Goal: Task Accomplishment & Management: Use online tool/utility

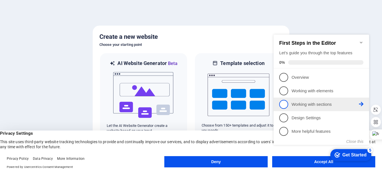
click at [284, 103] on span "3" at bounding box center [283, 104] width 9 height 9
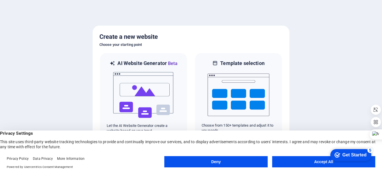
click at [305, 160] on button "Accept All" at bounding box center [323, 161] width 103 height 11
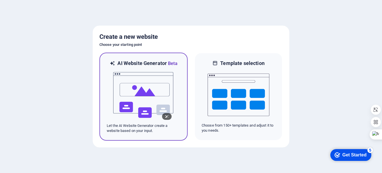
click at [143, 82] on img at bounding box center [144, 95] width 62 height 56
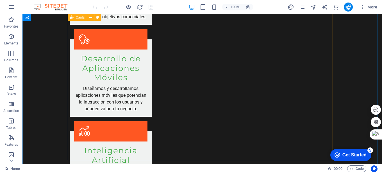
scroll to position [646, 0]
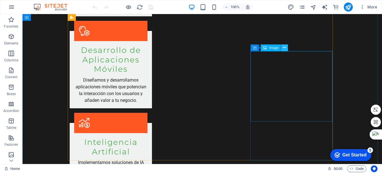
click at [287, 47] on button at bounding box center [284, 47] width 7 height 7
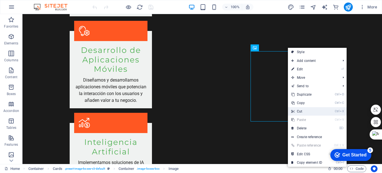
click at [304, 111] on link "Ctrl X Cut" at bounding box center [307, 111] width 38 height 8
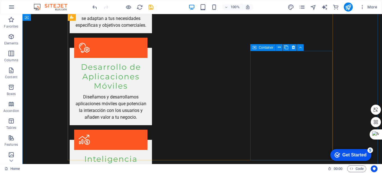
click at [254, 47] on icon at bounding box center [254, 47] width 4 height 7
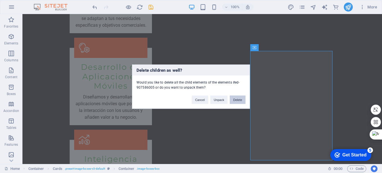
click at [235, 100] on button "Delete" at bounding box center [238, 99] width 16 height 8
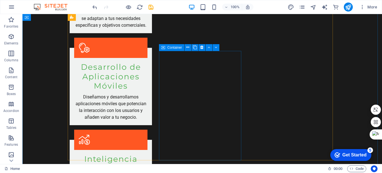
click at [165, 48] on icon at bounding box center [163, 47] width 4 height 7
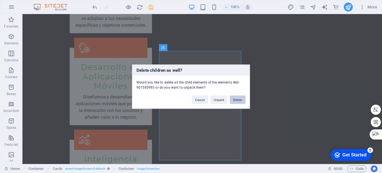
click at [236, 102] on button "Delete" at bounding box center [238, 99] width 16 height 8
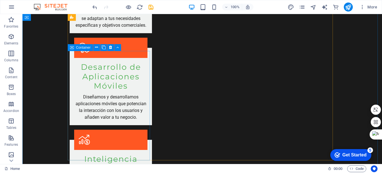
click at [73, 47] on icon at bounding box center [72, 47] width 4 height 7
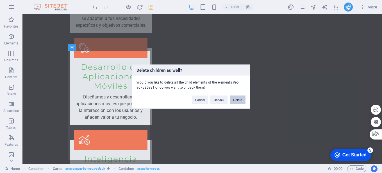
click at [239, 102] on button "Delete" at bounding box center [238, 99] width 16 height 8
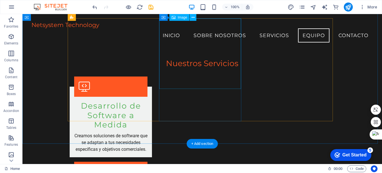
scroll to position [505, 0]
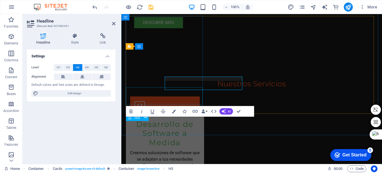
scroll to position [548, 0]
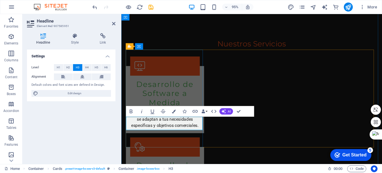
drag, startPoint x: 191, startPoint y: 131, endPoint x: 144, endPoint y: 133, distance: 47.2
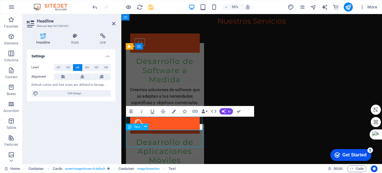
scroll to position [534, 0]
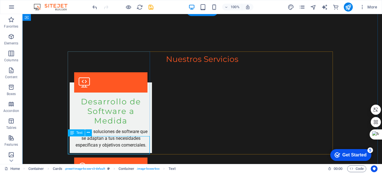
scroll to position [548, 0]
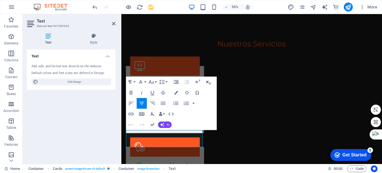
click at [208, 81] on icon "button" at bounding box center [208, 82] width 6 height 6
drag, startPoint x: 177, startPoint y: 146, endPoint x: 145, endPoint y: 140, distance: 32.6
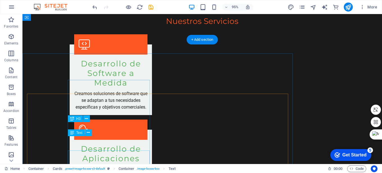
scroll to position [534, 0]
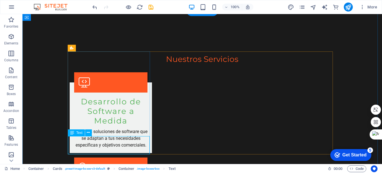
scroll to position [548, 0]
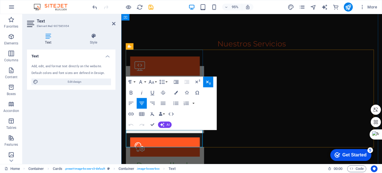
drag, startPoint x: 160, startPoint y: 140, endPoint x: 133, endPoint y: 140, distance: 26.7
drag, startPoint x: 176, startPoint y: 140, endPoint x: 193, endPoint y: 144, distance: 17.0
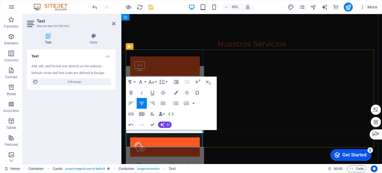
drag, startPoint x: 177, startPoint y: 140, endPoint x: 199, endPoint y: 140, distance: 21.9
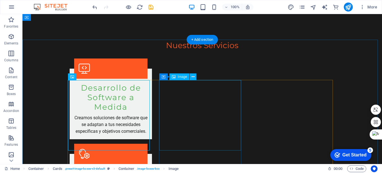
scroll to position [534, 0]
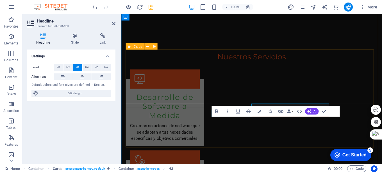
scroll to position [548, 0]
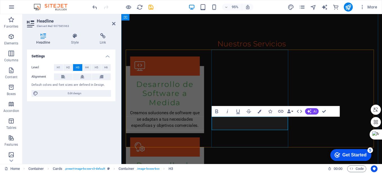
drag, startPoint x: 280, startPoint y: 131, endPoint x: 224, endPoint y: 131, distance: 56.2
drag, startPoint x: 238, startPoint y: 132, endPoint x: 245, endPoint y: 132, distance: 6.7
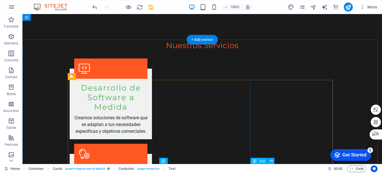
scroll to position [534, 0]
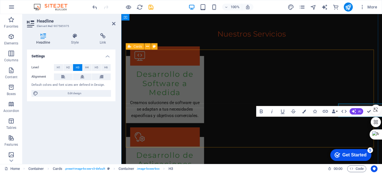
scroll to position [548, 0]
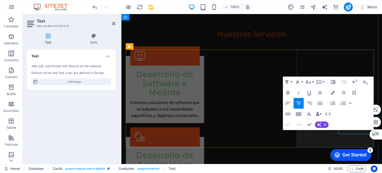
scroll to position [548, 0]
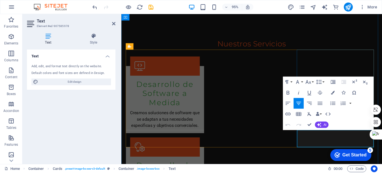
drag, startPoint x: 311, startPoint y: 140, endPoint x: 367, endPoint y: 143, distance: 55.7
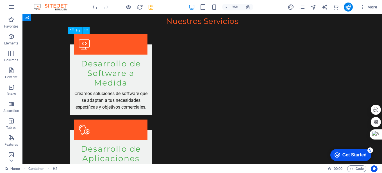
scroll to position [534, 0]
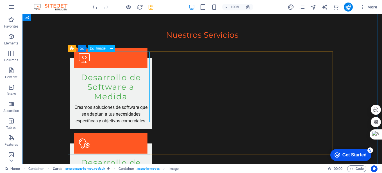
click at [99, 49] on span "Image" at bounding box center [100, 48] width 9 height 3
click at [111, 47] on icon at bounding box center [111, 48] width 3 height 6
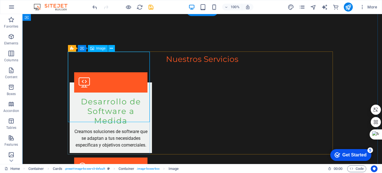
scroll to position [548, 0]
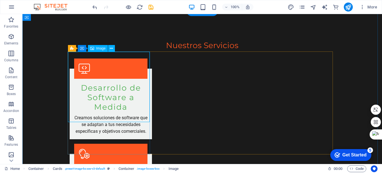
select select "vw"
select select "px"
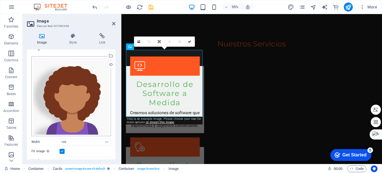
scroll to position [0, 0]
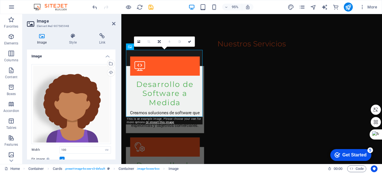
click at [43, 37] on icon at bounding box center [42, 36] width 30 height 6
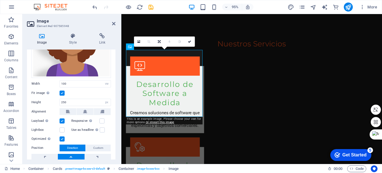
scroll to position [38, 0]
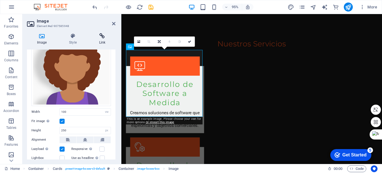
click at [104, 37] on icon at bounding box center [102, 36] width 26 height 6
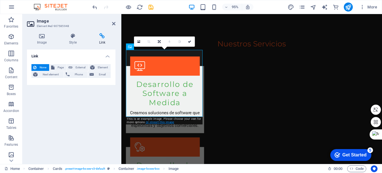
click at [163, 123] on link "Or import this image" at bounding box center [159, 121] width 28 height 3
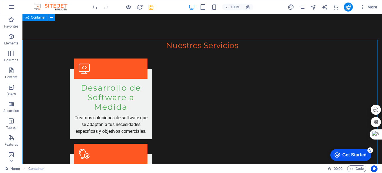
scroll to position [534, 0]
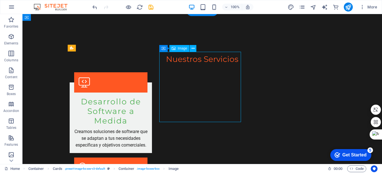
scroll to position [548, 0]
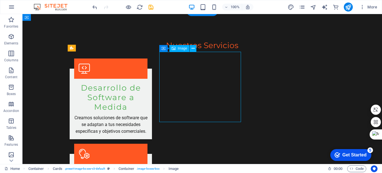
select select "vw"
select select "px"
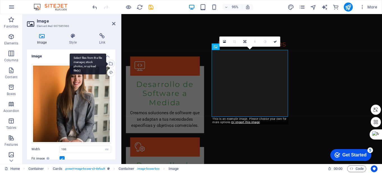
click at [111, 63] on div "Select files from the file manager, stock photos, or upload file(s)" at bounding box center [110, 64] width 8 height 8
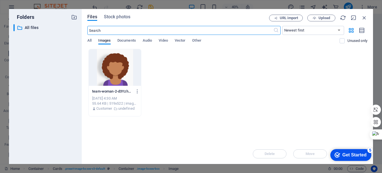
scroll to position [725, 0]
click at [364, 18] on icon "button" at bounding box center [364, 18] width 6 height 6
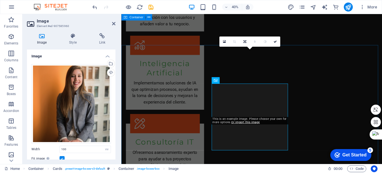
scroll to position [548, 0]
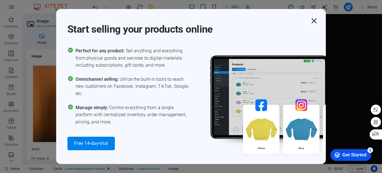
click at [316, 21] on icon "button" at bounding box center [314, 21] width 10 height 10
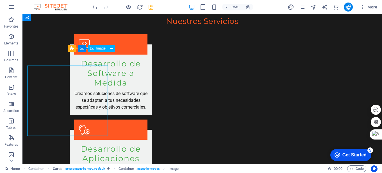
scroll to position [534, 0]
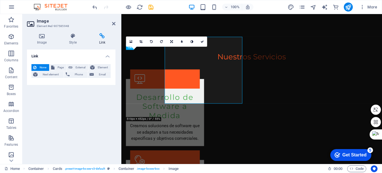
scroll to position [548, 0]
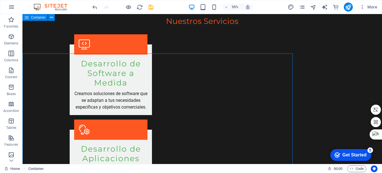
scroll to position [534, 0]
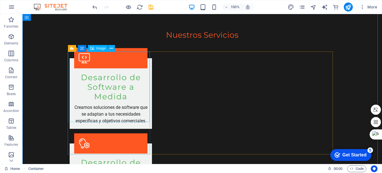
click at [99, 48] on span "Image" at bounding box center [100, 48] width 9 height 3
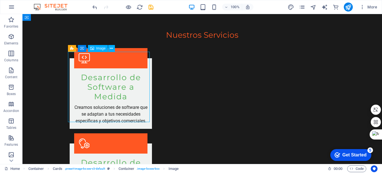
click at [99, 49] on span "Image" at bounding box center [100, 48] width 9 height 3
click at [110, 49] on icon at bounding box center [111, 48] width 3 height 6
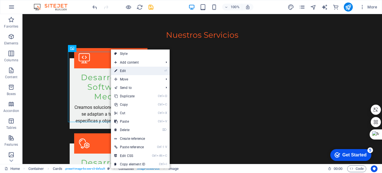
click at [123, 70] on link "⏎ Edit" at bounding box center [130, 71] width 38 height 8
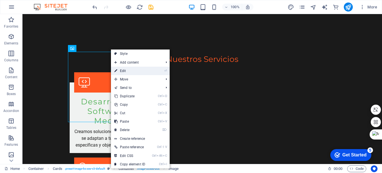
scroll to position [548, 0]
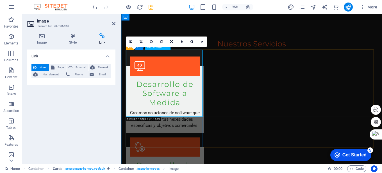
click at [43, 36] on icon at bounding box center [42, 36] width 30 height 6
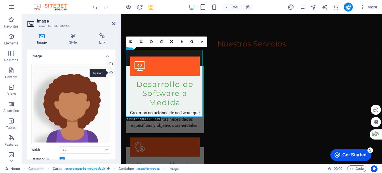
click at [112, 72] on div "Upload" at bounding box center [110, 73] width 8 height 8
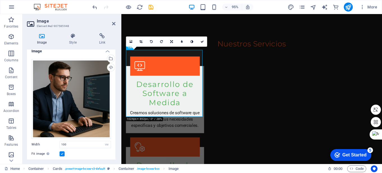
scroll to position [0, 0]
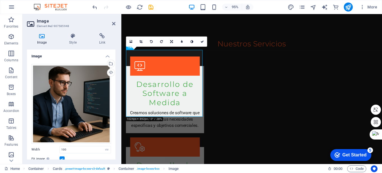
click at [113, 21] on h2 "Image" at bounding box center [76, 21] width 79 height 5
click at [112, 22] on icon at bounding box center [113, 23] width 3 height 4
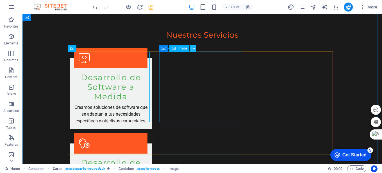
click at [194, 46] on icon at bounding box center [193, 48] width 3 height 6
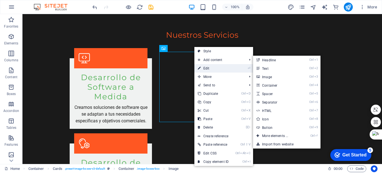
click at [208, 66] on link "⏎ Edit" at bounding box center [213, 68] width 38 height 8
select select "vw"
select select "px"
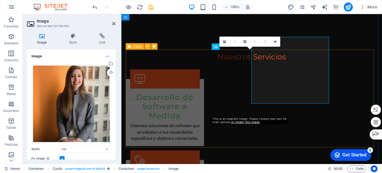
scroll to position [548, 0]
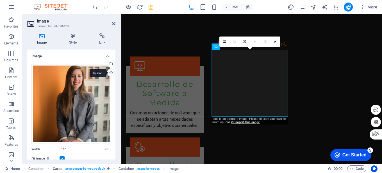
click at [110, 71] on div "Upload" at bounding box center [110, 73] width 8 height 8
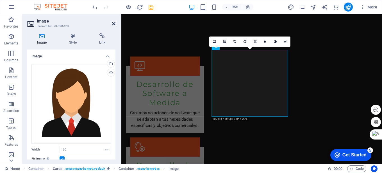
click at [114, 23] on icon at bounding box center [113, 23] width 3 height 4
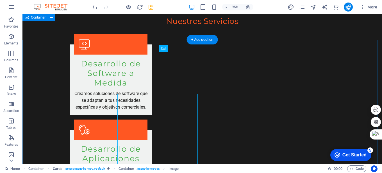
scroll to position [534, 0]
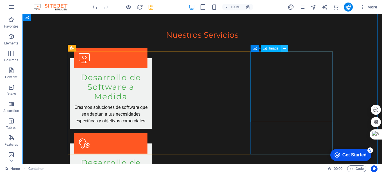
click at [282, 48] on button at bounding box center [284, 48] width 7 height 7
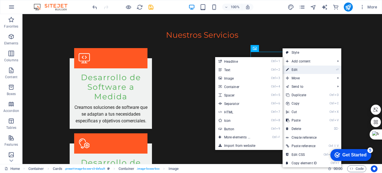
click at [299, 69] on link "⏎ Edit" at bounding box center [301, 69] width 38 height 8
select select "vw"
select select "px"
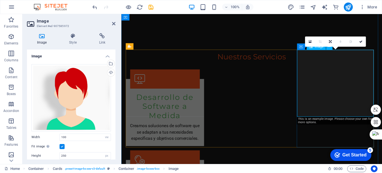
scroll to position [548, 0]
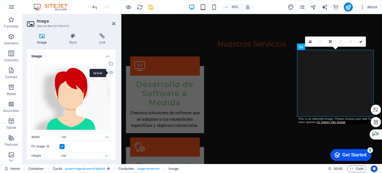
click at [110, 74] on div "Upload" at bounding box center [110, 73] width 8 height 8
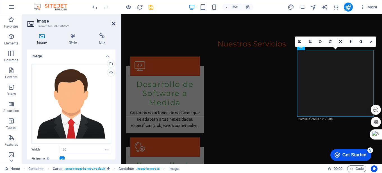
click at [113, 22] on icon at bounding box center [113, 23] width 3 height 4
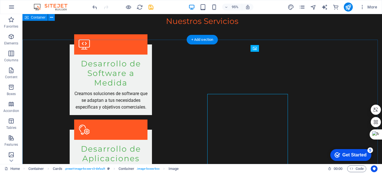
scroll to position [534, 0]
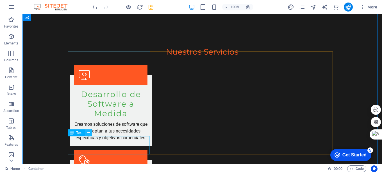
click at [87, 132] on icon at bounding box center [88, 132] width 3 height 6
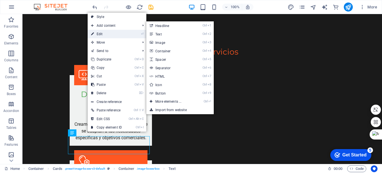
click at [115, 33] on link "⏎ Edit" at bounding box center [107, 34] width 38 height 8
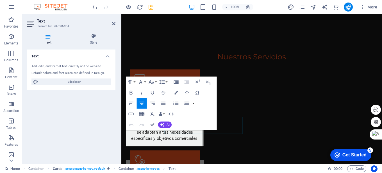
scroll to position [548, 0]
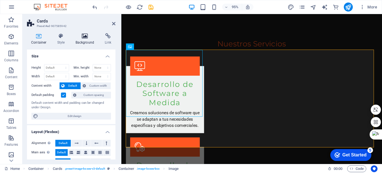
click at [86, 37] on icon at bounding box center [84, 36] width 27 height 6
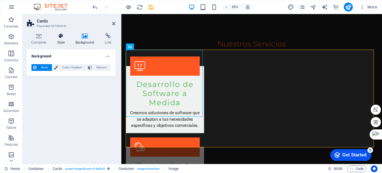
click at [61, 38] on icon at bounding box center [61, 36] width 16 height 6
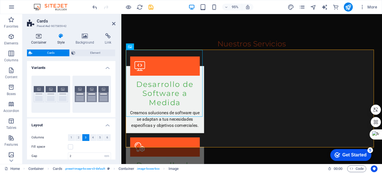
click at [39, 38] on icon at bounding box center [39, 36] width 24 height 6
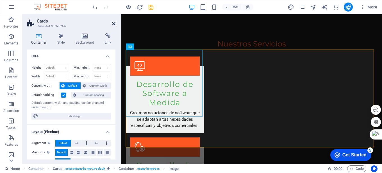
click at [114, 24] on icon at bounding box center [113, 23] width 3 height 4
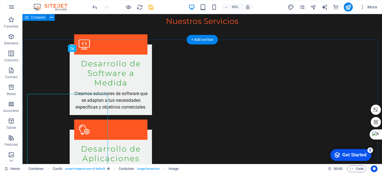
scroll to position [534, 0]
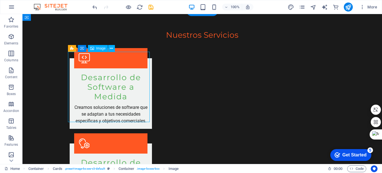
select select "vw"
select select "px"
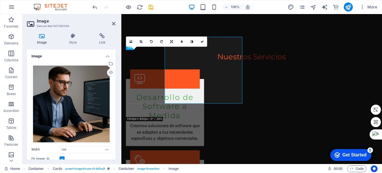
scroll to position [548, 0]
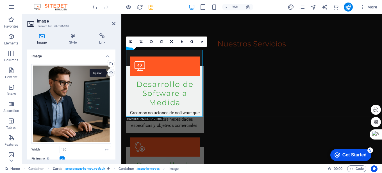
click at [111, 72] on div "Upload" at bounding box center [110, 73] width 8 height 8
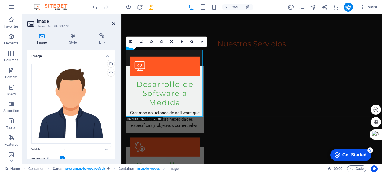
click at [115, 23] on icon at bounding box center [113, 23] width 3 height 4
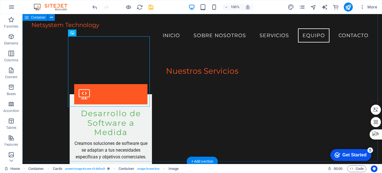
scroll to position [505, 0]
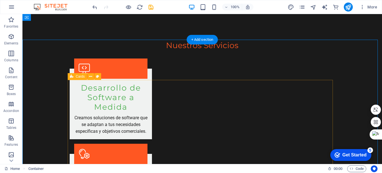
scroll to position [534, 0]
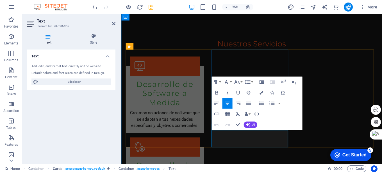
drag, startPoint x: 222, startPoint y: 140, endPoint x: 260, endPoint y: 139, distance: 37.9
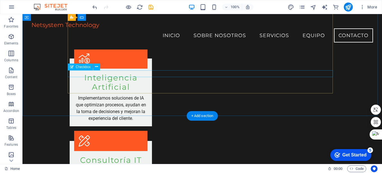
scroll to position [694, 0]
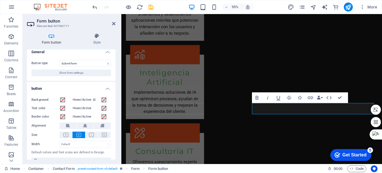
scroll to position [0, 0]
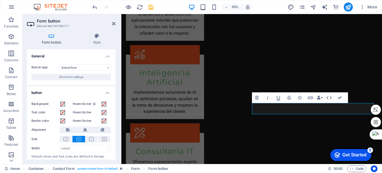
click at [52, 39] on h4 "Form button" at bounding box center [52, 39] width 51 height 12
click at [114, 24] on icon at bounding box center [113, 23] width 3 height 4
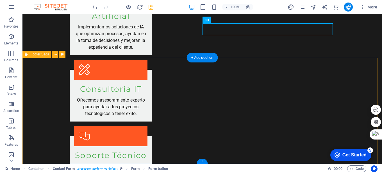
scroll to position [806, 0]
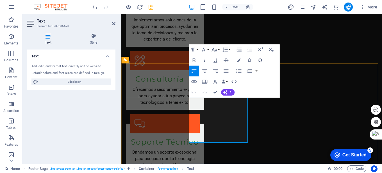
drag, startPoint x: 199, startPoint y: 144, endPoint x: 192, endPoint y: 138, distance: 9.2
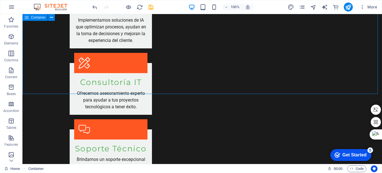
scroll to position [798, 0]
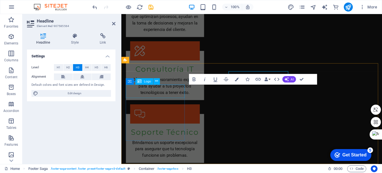
scroll to position [812, 0]
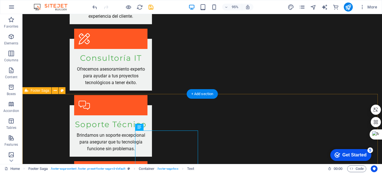
scroll to position [798, 0]
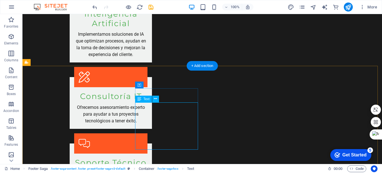
scroll to position [812, 0]
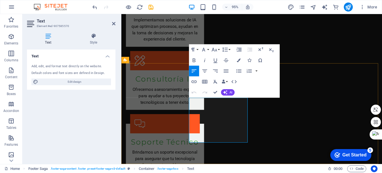
drag, startPoint x: 209, startPoint y: 124, endPoint x: 193, endPoint y: 100, distance: 29.5
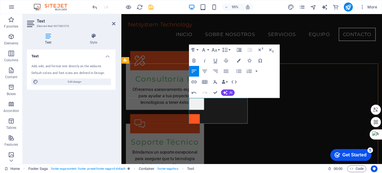
scroll to position [749, 0]
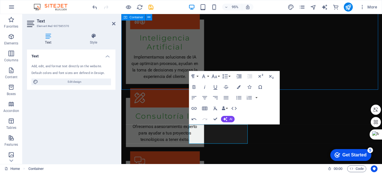
scroll to position [771, 0]
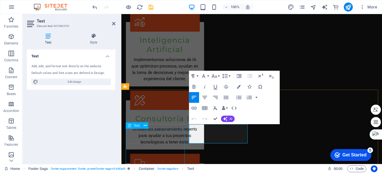
scroll to position [785, 0]
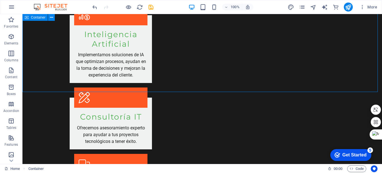
scroll to position [799, 0]
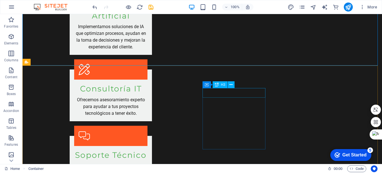
click at [236, 87] on div "Container H3" at bounding box center [220, 84] width 36 height 7
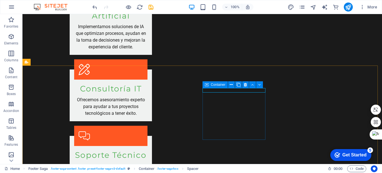
click at [206, 85] on icon at bounding box center [207, 84] width 4 height 7
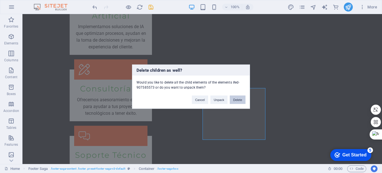
click at [233, 99] on button "Delete" at bounding box center [238, 99] width 16 height 8
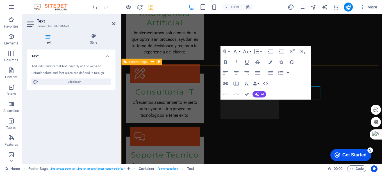
scroll to position [810, 0]
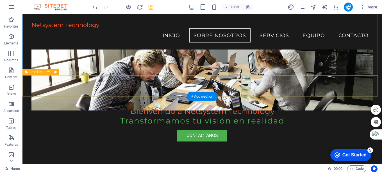
scroll to position [66, 0]
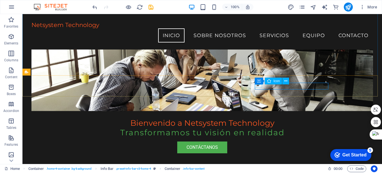
click at [262, 85] on div "Container Icon" at bounding box center [274, 81] width 38 height 7
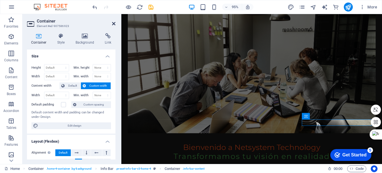
click at [114, 24] on icon at bounding box center [113, 23] width 3 height 4
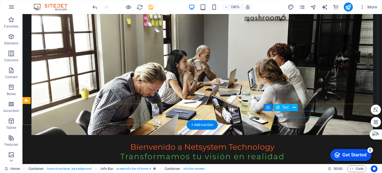
drag, startPoint x: 265, startPoint y: 114, endPoint x: 260, endPoint y: 114, distance: 5.3
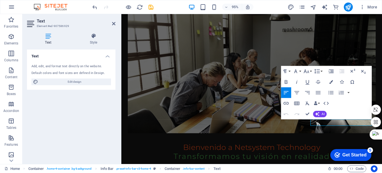
click at [46, 38] on icon at bounding box center [48, 36] width 42 height 6
click at [91, 38] on icon at bounding box center [94, 36] width 44 height 6
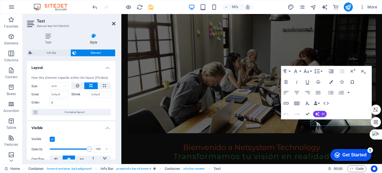
click at [114, 24] on icon at bounding box center [113, 23] width 3 height 4
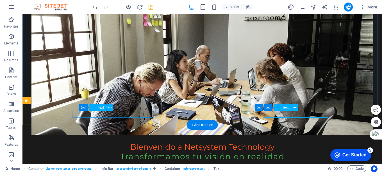
drag, startPoint x: 86, startPoint y: 114, endPoint x: 144, endPoint y: 113, distance: 58.1
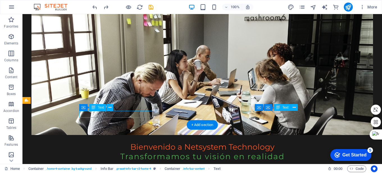
drag, startPoint x: 125, startPoint y: 114, endPoint x: 136, endPoint y: 114, distance: 11.2
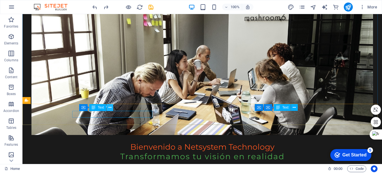
click at [113, 107] on button at bounding box center [109, 107] width 7 height 7
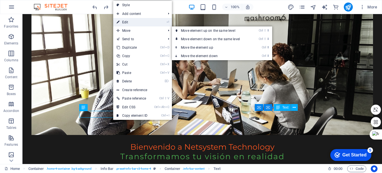
click at [132, 20] on link "⏎ Edit" at bounding box center [132, 22] width 38 height 8
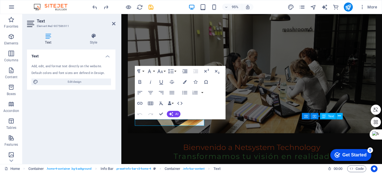
click at [48, 36] on icon at bounding box center [48, 36] width 42 height 6
click at [56, 68] on div "Add, edit, and format text directly on the website." at bounding box center [70, 66] width 79 height 5
drag, startPoint x: 67, startPoint y: 79, endPoint x: 70, endPoint y: 80, distance: 3.4
click at [67, 79] on span "Edit design" at bounding box center [74, 81] width 69 height 7
select select "px"
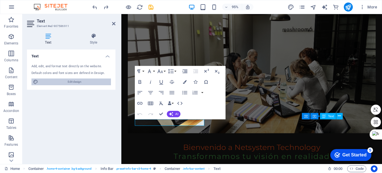
select select "200"
select select "px"
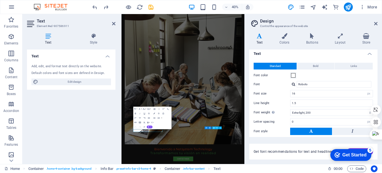
scroll to position [0, 0]
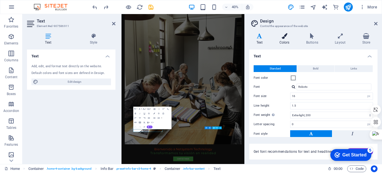
click at [287, 39] on h4 "Colors" at bounding box center [285, 39] width 27 height 12
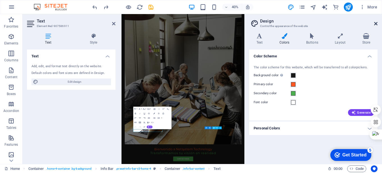
click at [377, 24] on icon at bounding box center [375, 23] width 3 height 4
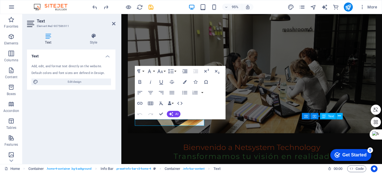
click at [270, 89] on figure at bounding box center [258, 67] width 261 height 143
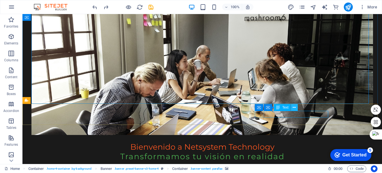
click at [296, 107] on button at bounding box center [294, 107] width 7 height 7
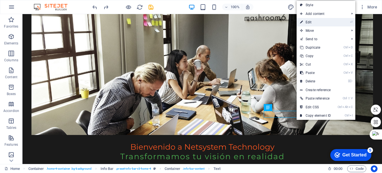
click at [309, 23] on link "⏎ Edit" at bounding box center [316, 22] width 38 height 8
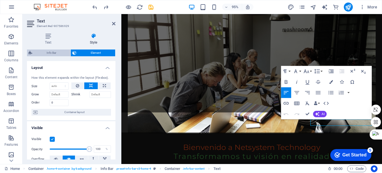
click at [60, 53] on span "Info Bar" at bounding box center [51, 52] width 35 height 7
select select "vw"
select select "rem"
select select "vw"
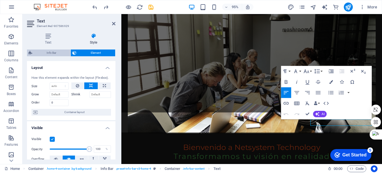
select select "preset-info-bar-v3-home-4"
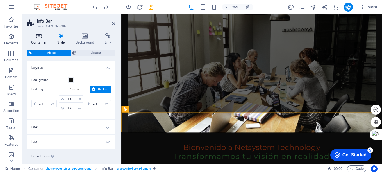
click at [39, 39] on h4 "Container" at bounding box center [40, 39] width 26 height 12
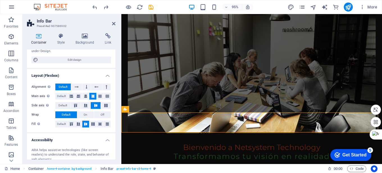
scroll to position [108, 0]
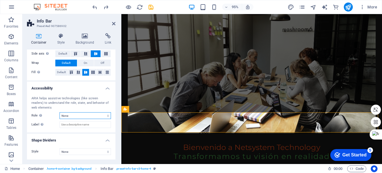
click at [105, 116] on select "None Alert Article Banner Comment Complementary Dialog Footer Header Marquee Pr…" at bounding box center [85, 115] width 51 height 7
click at [61, 37] on icon at bounding box center [61, 36] width 16 height 6
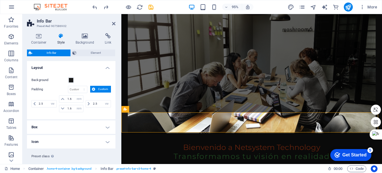
click at [86, 128] on h4 "Box" at bounding box center [71, 126] width 88 height 13
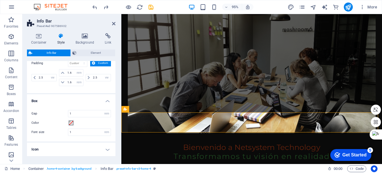
scroll to position [17, 0]
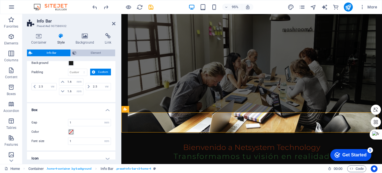
click at [97, 51] on span "Element" at bounding box center [95, 52] width 35 height 7
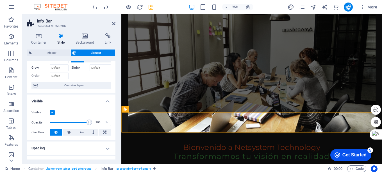
scroll to position [0, 0]
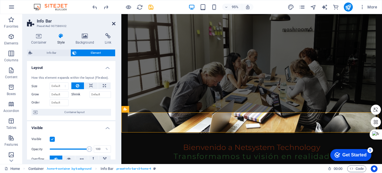
click at [112, 24] on icon at bounding box center [113, 23] width 3 height 4
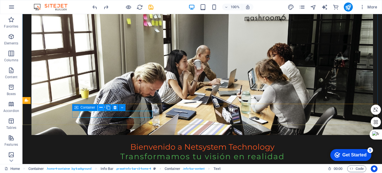
click at [101, 107] on icon at bounding box center [100, 107] width 3 height 6
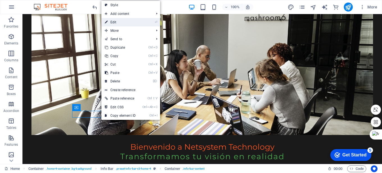
click at [122, 22] on link "⏎ Edit" at bounding box center [120, 22] width 38 height 8
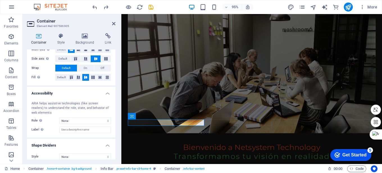
scroll to position [117, 0]
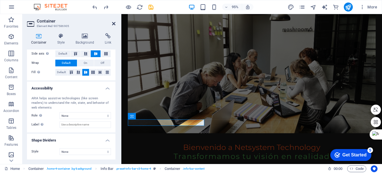
click at [114, 24] on icon at bounding box center [113, 23] width 3 height 4
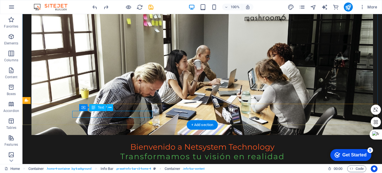
drag, startPoint x: 119, startPoint y: 113, endPoint x: 145, endPoint y: 113, distance: 25.6
click at [100, 108] on span "Text" at bounding box center [101, 107] width 6 height 3
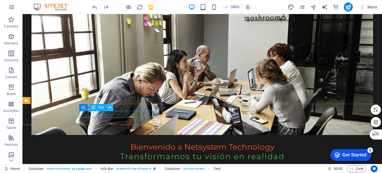
click at [110, 107] on icon at bounding box center [109, 107] width 3 height 6
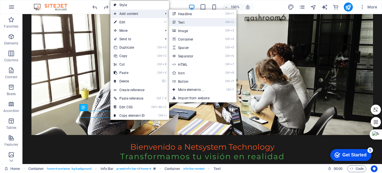
click at [193, 21] on link "Ctrl 2 Text" at bounding box center [192, 22] width 46 height 8
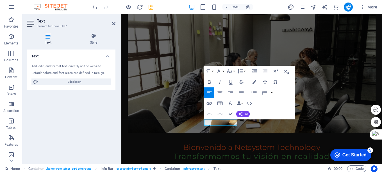
click at [83, 73] on div "Default colors and font sizes are defined in Design." at bounding box center [70, 73] width 79 height 5
click at [108, 56] on h4 "Text" at bounding box center [71, 54] width 88 height 10
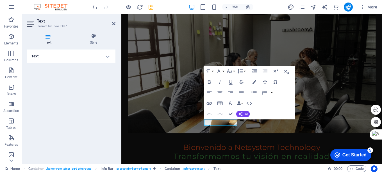
click at [108, 56] on h4 "Text" at bounding box center [71, 55] width 88 height 13
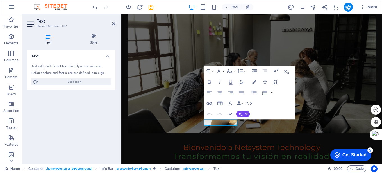
click at [58, 68] on div "Add, edit, and format text directly on the website." at bounding box center [70, 66] width 79 height 5
click at [48, 80] on span "Edit design" at bounding box center [74, 81] width 69 height 7
select select "px"
select select "200"
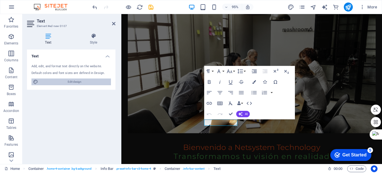
select select "px"
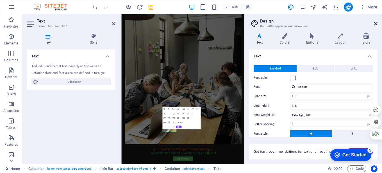
click at [375, 24] on icon at bounding box center [375, 23] width 3 height 4
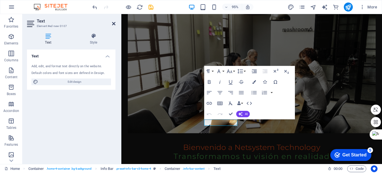
click at [113, 24] on icon at bounding box center [113, 23] width 3 height 4
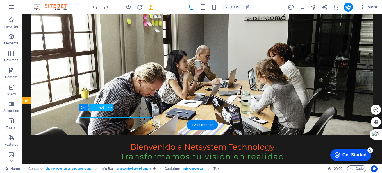
drag, startPoint x: 92, startPoint y: 114, endPoint x: 143, endPoint y: 114, distance: 50.8
click at [110, 107] on icon at bounding box center [109, 107] width 3 height 6
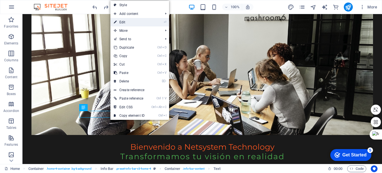
click at [136, 24] on link "⏎ Edit" at bounding box center [129, 22] width 38 height 8
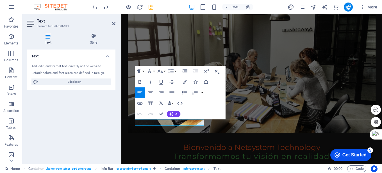
click at [73, 70] on div "Add, edit, and format text directly on the website. Default colors and font siz…" at bounding box center [71, 75] width 88 height 30
click at [70, 68] on div "Add, edit, and format text directly on the website." at bounding box center [70, 66] width 79 height 5
click at [35, 56] on h4 "Text" at bounding box center [71, 54] width 88 height 10
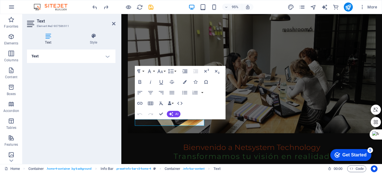
click at [54, 57] on h4 "Text" at bounding box center [71, 55] width 88 height 13
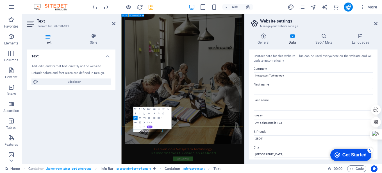
scroll to position [28, 0]
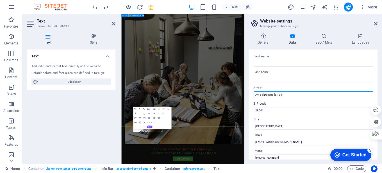
drag, startPoint x: 288, startPoint y: 93, endPoint x: 250, endPoint y: 94, distance: 37.4
click at [250, 94] on div "Contact data for this website. This can be used everywhere on the website and w…" at bounding box center [313, 104] width 128 height 110
type input "Santa [PERSON_NAME]"
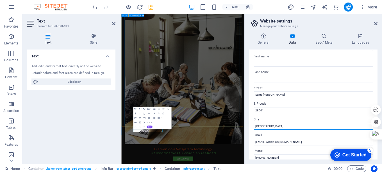
click at [270, 124] on input "[GEOGRAPHIC_DATA]" at bounding box center [313, 126] width 119 height 7
drag, startPoint x: 393, startPoint y: 140, endPoint x: 404, endPoint y: 298, distance: 157.6
click at [266, 125] on input "[GEOGRAPHIC_DATA]" at bounding box center [313, 126] width 119 height 7
click at [268, 125] on input "[GEOGRAPHIC_DATA]" at bounding box center [313, 126] width 119 height 7
type input "M"
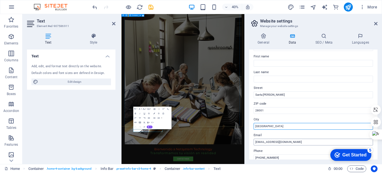
type input "[GEOGRAPHIC_DATA]"
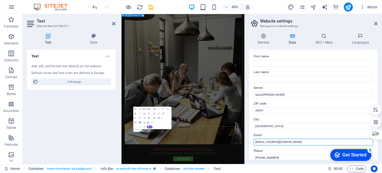
click at [272, 144] on input "[EMAIL_ADDRESS][DOMAIN_NAME]" at bounding box center [313, 141] width 119 height 7
drag, startPoint x: 417, startPoint y: 156, endPoint x: 364, endPoint y: 310, distance: 162.9
type input "i"
type input "[EMAIL_ADDRESS][DOMAIN_NAME]"
click at [326, 39] on h4 "SEO / Meta" at bounding box center [325, 39] width 37 height 12
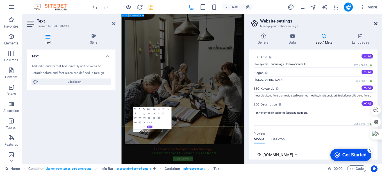
click at [377, 22] on icon at bounding box center [375, 23] width 3 height 4
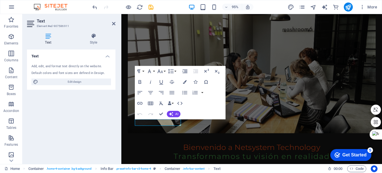
click at [98, 122] on div "Text Add, edit, and format text directly on the website. Default colors and fon…" at bounding box center [71, 104] width 88 height 110
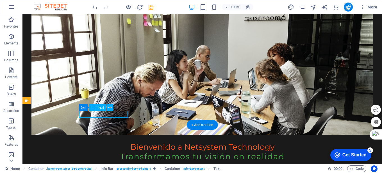
drag, startPoint x: 117, startPoint y: 113, endPoint x: 122, endPoint y: 113, distance: 5.9
click at [107, 108] on button at bounding box center [109, 107] width 7 height 7
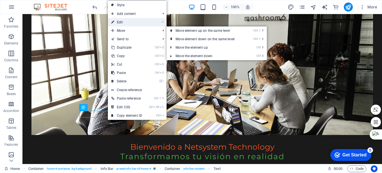
click at [134, 19] on link "⏎ Edit" at bounding box center [127, 22] width 38 height 8
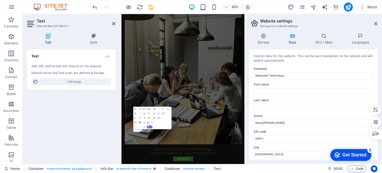
drag, startPoint x: 386, startPoint y: 151, endPoint x: 366, endPoint y: 151, distance: 20.8
click at [264, 136] on input "28001" at bounding box center [313, 138] width 119 height 7
drag, startPoint x: 265, startPoint y: 138, endPoint x: 253, endPoint y: 139, distance: 11.3
click at [253, 139] on div "Contact data for this website. This can be used everywhere on the website and w…" at bounding box center [313, 104] width 128 height 110
type input "15008"
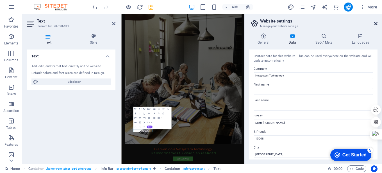
click at [377, 23] on icon at bounding box center [375, 23] width 3 height 4
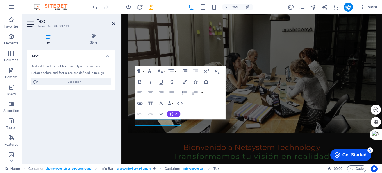
click at [113, 24] on icon at bounding box center [113, 23] width 3 height 4
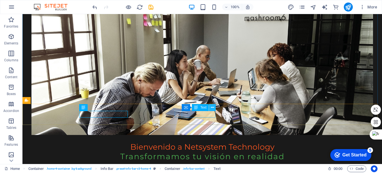
click at [213, 108] on icon at bounding box center [212, 107] width 3 height 6
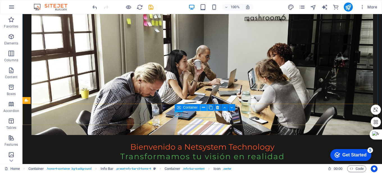
click at [203, 107] on icon at bounding box center [203, 107] width 3 height 6
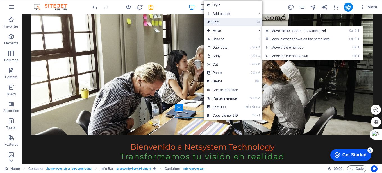
click at [220, 21] on link "⏎ Edit" at bounding box center [223, 22] width 38 height 8
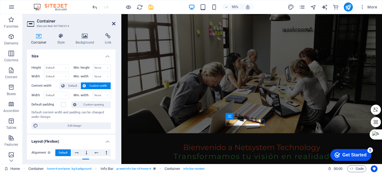
click at [115, 22] on icon at bounding box center [113, 23] width 3 height 4
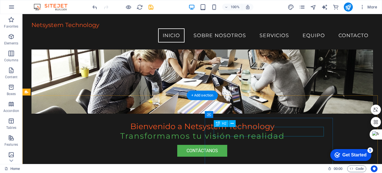
scroll to position [64, 0]
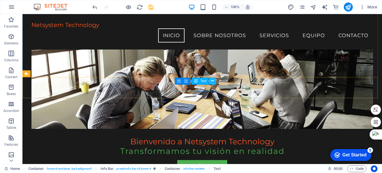
click at [212, 81] on icon at bounding box center [212, 81] width 3 height 6
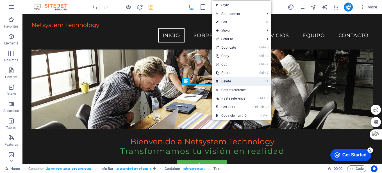
click at [222, 83] on link "⌦ Delete" at bounding box center [231, 81] width 38 height 8
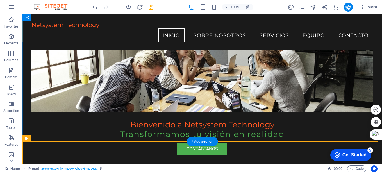
click at [315, 38] on div "Netsystem Technology Menu Inicio Sobre nosotros Servicios Equipo Contacto" at bounding box center [201, 31] width 359 height 35
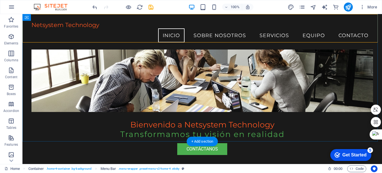
click at [319, 19] on div "Netsystem Technology Menu Inicio Sobre nosotros Servicios Equipo Contacto" at bounding box center [201, 31] width 359 height 35
click at [350, 154] on div "Get Started" at bounding box center [354, 154] width 24 height 5
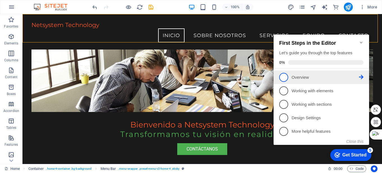
click at [299, 78] on p "Overview - incomplete" at bounding box center [324, 77] width 67 height 6
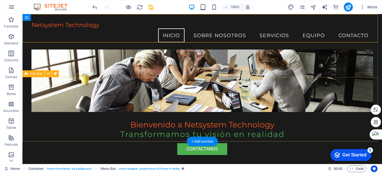
scroll to position [0, 0]
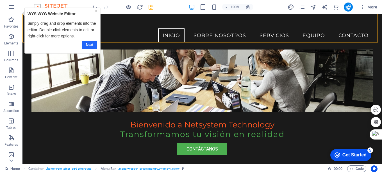
click at [90, 45] on link "Next" at bounding box center [89, 45] width 15 height 8
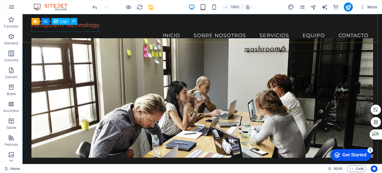
click at [63, 20] on span "Logo" at bounding box center [64, 21] width 8 height 3
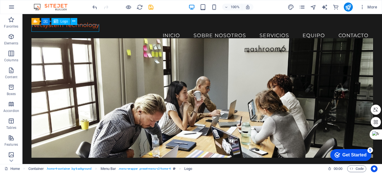
click at [64, 21] on span "Logo" at bounding box center [64, 21] width 8 height 3
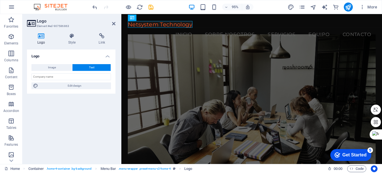
click at [40, 34] on icon at bounding box center [41, 36] width 29 height 6
click at [57, 67] on button "Image" at bounding box center [51, 67] width 41 height 7
select select "DISABLED_OPTION_VALUE"
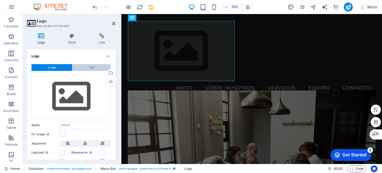
click at [92, 65] on span "Text" at bounding box center [91, 67] width 5 height 7
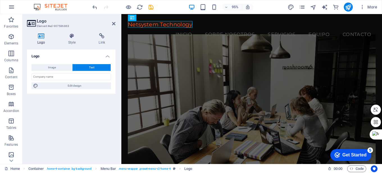
click at [116, 23] on aside "Logo Element #ed-907586863 Logo Style Link Logo Image Text Drag files here, cli…" at bounding box center [71, 89] width 99 height 150
click at [113, 24] on icon at bounding box center [113, 23] width 3 height 4
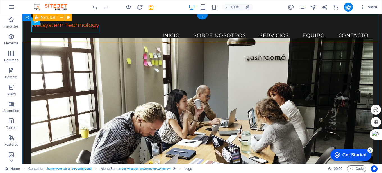
click at [67, 36] on div "Netsystem Technology Menu Inicio Sobre nosotros Servicios Equipo Contacto" at bounding box center [201, 31] width 359 height 35
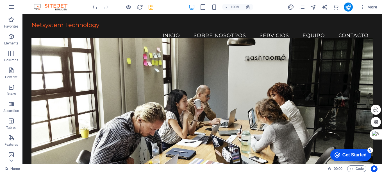
click at [355, 155] on div "Get Started" at bounding box center [354, 154] width 24 height 5
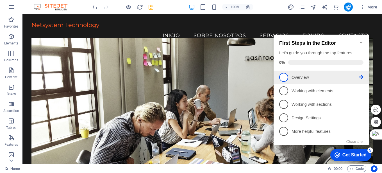
click at [361, 77] on icon at bounding box center [361, 77] width 4 height 4
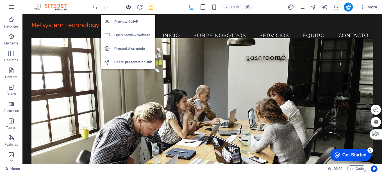
click at [126, 7] on icon "button" at bounding box center [128, 7] width 6 height 6
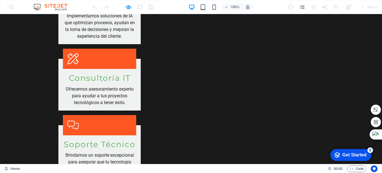
scroll to position [730, 0]
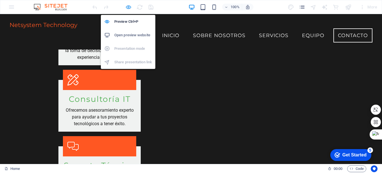
click at [126, 6] on icon "button" at bounding box center [128, 7] width 6 height 6
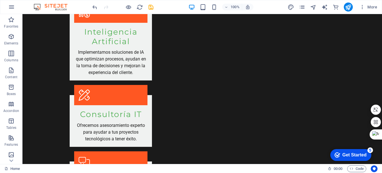
click at [354, 153] on div "Get Started" at bounding box center [354, 154] width 24 height 5
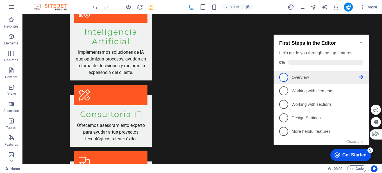
click at [284, 73] on span "1" at bounding box center [283, 77] width 9 height 9
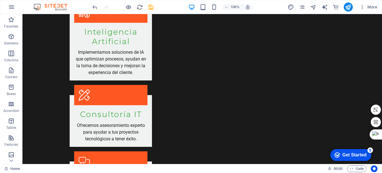
click at [347, 157] on div "Get Started" at bounding box center [354, 154] width 24 height 5
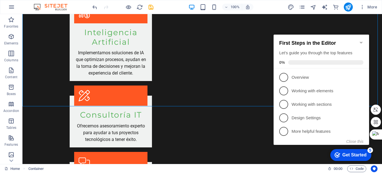
click at [361, 40] on icon "Minimize checklist" at bounding box center [361, 42] width 4 height 4
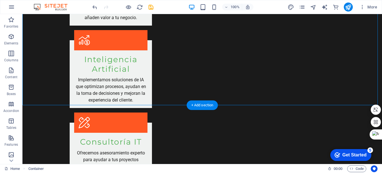
scroll to position [793, 0]
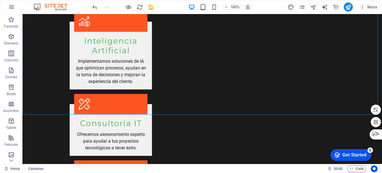
click at [350, 153] on div "Get Started" at bounding box center [354, 154] width 24 height 5
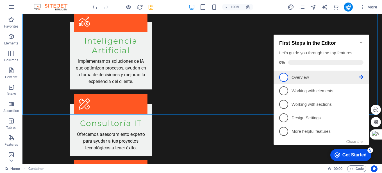
click at [280, 77] on span "1" at bounding box center [283, 77] width 9 height 9
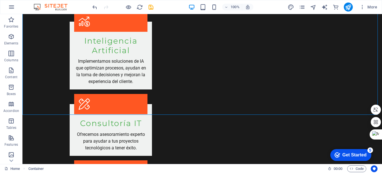
click at [350, 153] on div "Get Started" at bounding box center [354, 154] width 24 height 5
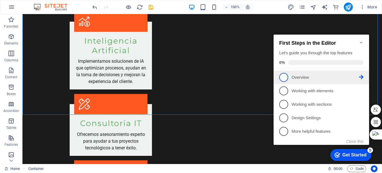
click at [362, 75] on icon at bounding box center [361, 77] width 4 height 4
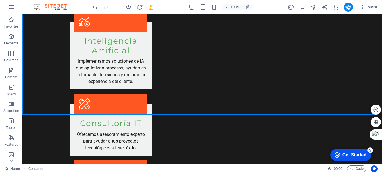
click at [366, 157] on div "Get Started" at bounding box center [354, 154] width 24 height 5
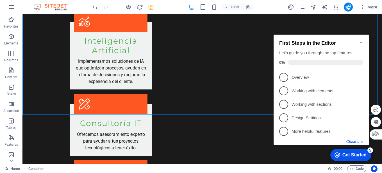
click at [354, 139] on button "Close this" at bounding box center [354, 141] width 17 height 4
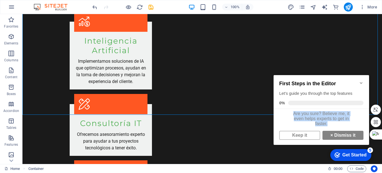
drag, startPoint x: 291, startPoint y: 115, endPoint x: 326, endPoint y: 126, distance: 36.7
click at [326, 126] on div "Are you sure? Believe me, it even helps experts to get in faster." at bounding box center [321, 119] width 95 height 20
copy div "Are you sure? Believe me, it even helps experts to get in faster."
click at [302, 128] on div "Are you sure? Believe me, it even helps experts to get in faster." at bounding box center [321, 119] width 95 height 20
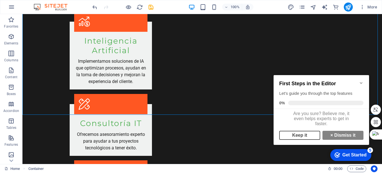
click at [304, 139] on link "Keep it" at bounding box center [299, 135] width 41 height 9
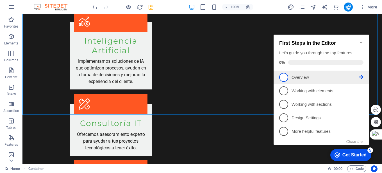
click at [284, 76] on span "1" at bounding box center [283, 77] width 9 height 9
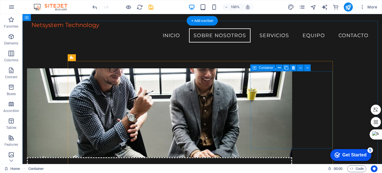
scroll to position [287, 0]
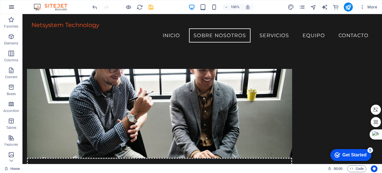
click at [15, 6] on button "button" at bounding box center [11, 6] width 13 height 13
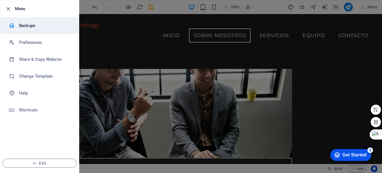
click at [25, 24] on h6 "Backups" at bounding box center [45, 25] width 52 height 7
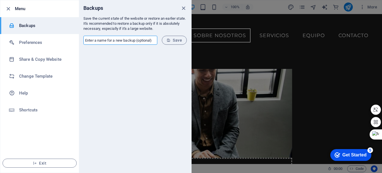
click at [122, 40] on input "text" at bounding box center [120, 40] width 74 height 9
type input "[DATE]"
click at [168, 38] on icon "submit" at bounding box center [169, 40] width 4 height 4
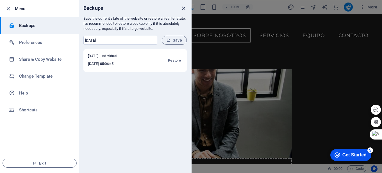
click at [182, 8] on icon "close" at bounding box center [183, 8] width 6 height 6
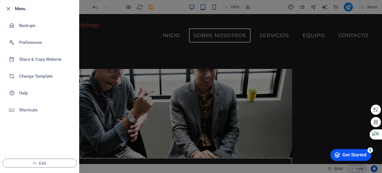
click at [81, 7] on div at bounding box center [191, 86] width 382 height 173
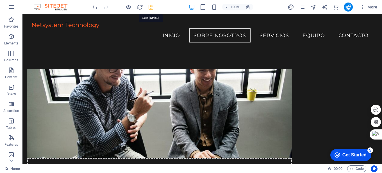
click at [152, 6] on icon "save" at bounding box center [151, 7] width 6 height 6
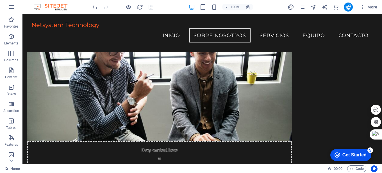
click at [352, 154] on div "Get Started" at bounding box center [354, 154] width 24 height 5
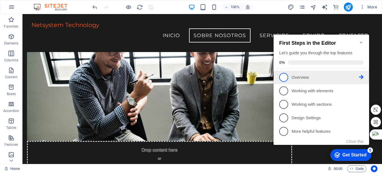
click at [290, 76] on link "1 Overview - incomplete" at bounding box center [321, 77] width 84 height 9
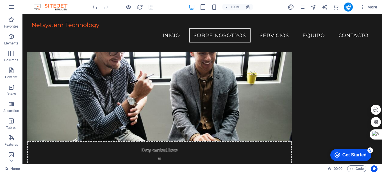
click at [350, 152] on div "Get Started" at bounding box center [354, 154] width 24 height 5
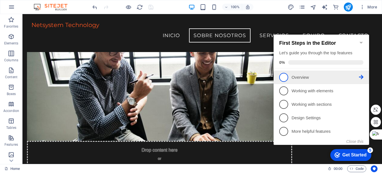
click at [361, 76] on icon at bounding box center [361, 77] width 4 height 4
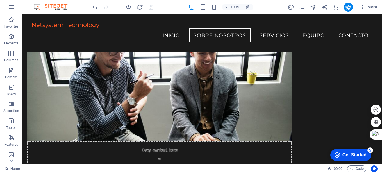
click at [352, 152] on div "Get Started" at bounding box center [354, 154] width 24 height 5
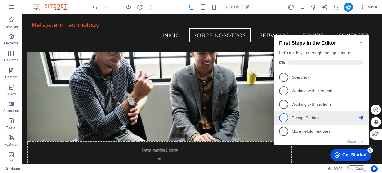
click at [285, 117] on span "4" at bounding box center [283, 117] width 9 height 9
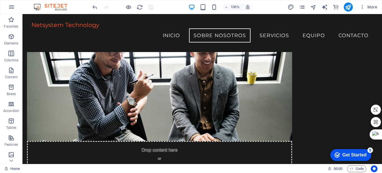
click at [353, 151] on div "checkmark Get Started 5" at bounding box center [350, 155] width 41 height 12
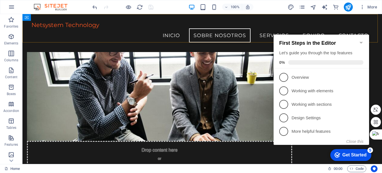
click at [319, 16] on div "Netsystem Technology Menu Inicio Sobre nosotros Servicios Equipo Contacto" at bounding box center [201, 31] width 359 height 35
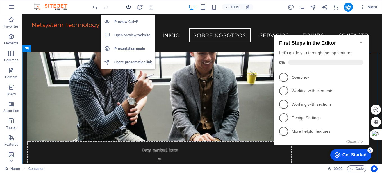
click at [127, 7] on icon "button" at bounding box center [128, 7] width 6 height 6
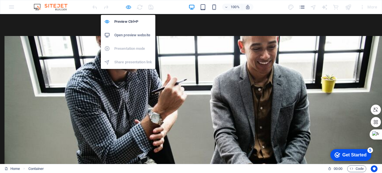
scroll to position [316, 0]
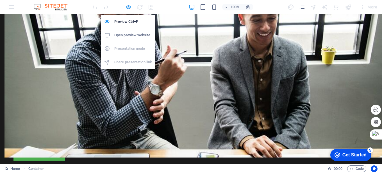
click at [127, 7] on icon "button" at bounding box center [128, 7] width 6 height 6
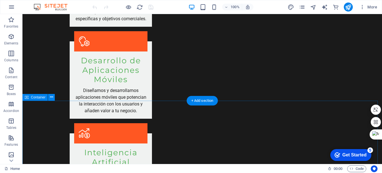
scroll to position [758, 0]
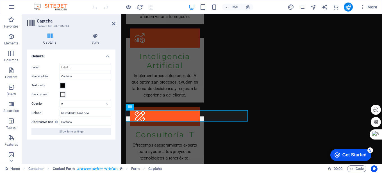
scroll to position [772, 0]
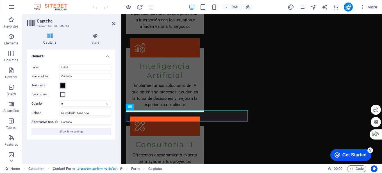
click at [65, 85] on button "Text color" at bounding box center [63, 85] width 6 height 6
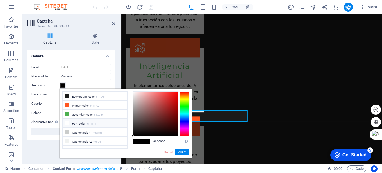
click at [68, 122] on icon at bounding box center [67, 123] width 4 height 4
type input "#ffffff"
click at [180, 150] on button "Apply" at bounding box center [182, 151] width 14 height 7
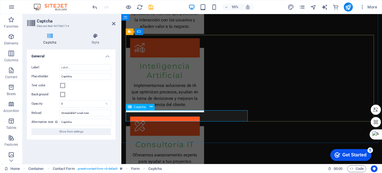
click at [114, 23] on icon at bounding box center [113, 23] width 3 height 4
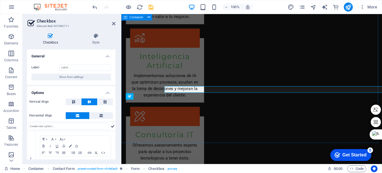
scroll to position [772, 0]
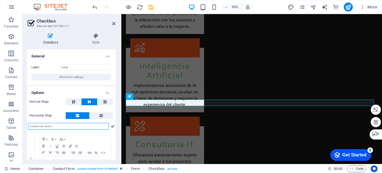
scroll to position [28, 0]
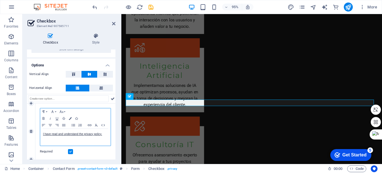
click at [104, 135] on p "I have read and understand the privacy policy." at bounding box center [75, 133] width 65 height 5
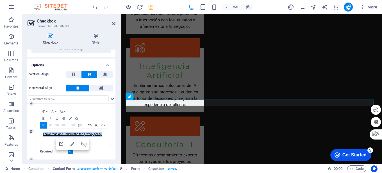
drag, startPoint x: 104, startPoint y: 134, endPoint x: 38, endPoint y: 134, distance: 66.3
click at [38, 134] on div "Paragraph Format Normal Heading 1 Heading 2 Heading 3 Heading 4 Heading 5 Headi…" at bounding box center [75, 131] width 80 height 56
copy link "I have read and understand the privacy policy."
drag, startPoint x: 103, startPoint y: 134, endPoint x: 42, endPoint y: 134, distance: 61.2
click at [42, 134] on div "I have read and understand the privacy policy." at bounding box center [75, 137] width 70 height 17
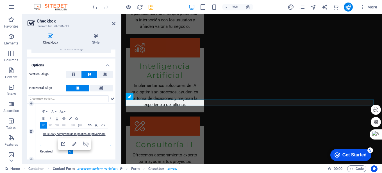
scroll to position [0, 0]
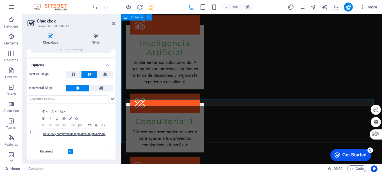
scroll to position [758, 0]
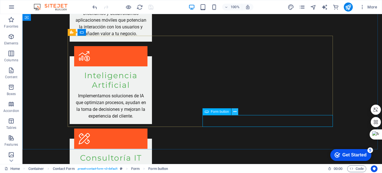
click at [235, 110] on icon at bounding box center [234, 112] width 3 height 6
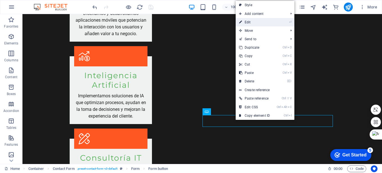
click at [258, 20] on link "⏎ Edit" at bounding box center [255, 22] width 38 height 8
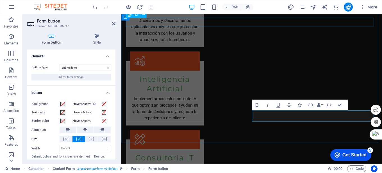
scroll to position [772, 0]
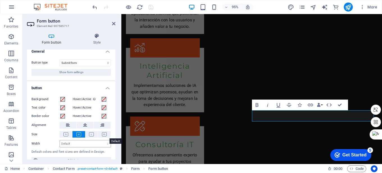
scroll to position [0, 0]
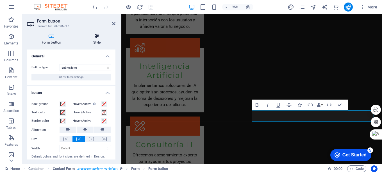
click at [99, 40] on h4 "Style" at bounding box center [96, 39] width 37 height 12
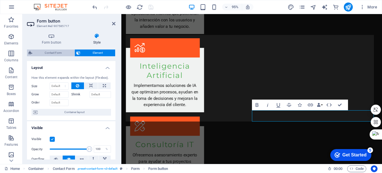
click at [57, 53] on span "Contact Form" at bounding box center [53, 52] width 39 height 7
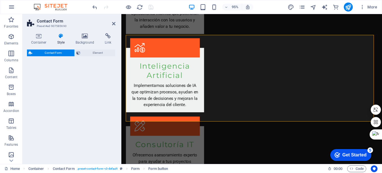
select select "rem"
select select "preset-contact-form-v3-default"
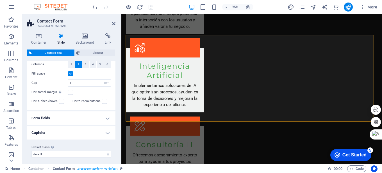
scroll to position [115, 0]
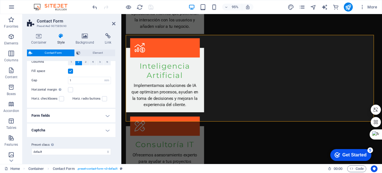
click at [102, 116] on h4 "Form fields" at bounding box center [71, 115] width 88 height 13
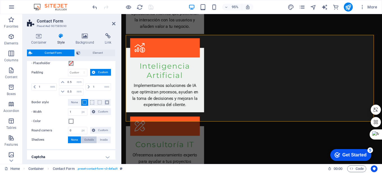
scroll to position [254, 0]
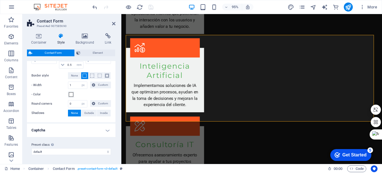
click at [89, 129] on h4 "Captcha" at bounding box center [71, 129] width 88 height 13
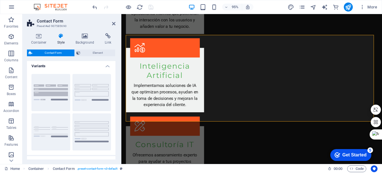
scroll to position [0, 0]
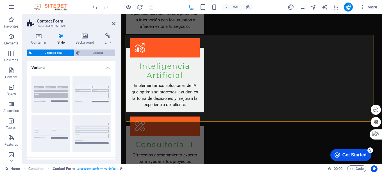
click at [95, 52] on span "Element" at bounding box center [98, 52] width 32 height 7
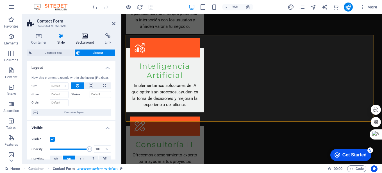
click at [88, 37] on icon at bounding box center [84, 36] width 27 height 6
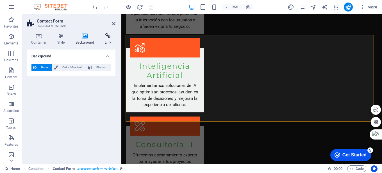
click at [106, 38] on icon at bounding box center [108, 36] width 15 height 6
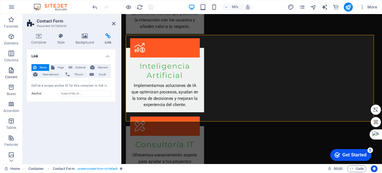
click at [10, 74] on span "Content" at bounding box center [11, 73] width 22 height 13
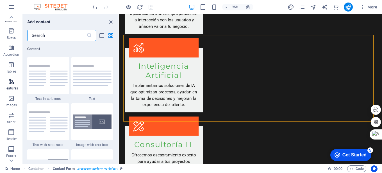
scroll to position [84, 0]
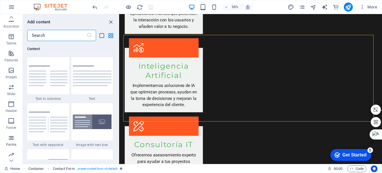
click at [11, 138] on icon "button" at bounding box center [11, 137] width 7 height 7
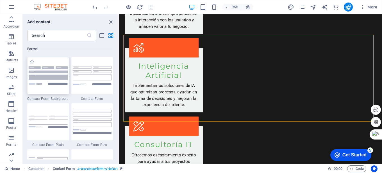
scroll to position [4100, 0]
click at [88, 75] on img at bounding box center [92, 75] width 39 height 19
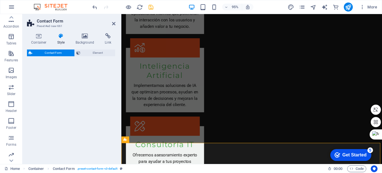
select select "rem"
select select "preset-contact-form-v3-default"
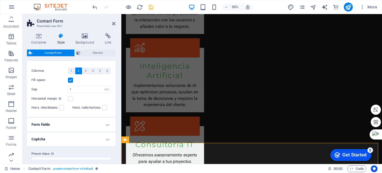
scroll to position [115, 0]
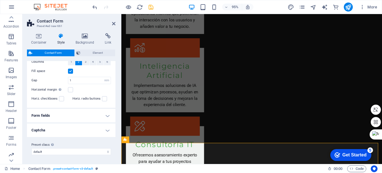
click at [94, 115] on h4 "Form fields" at bounding box center [71, 115] width 88 height 13
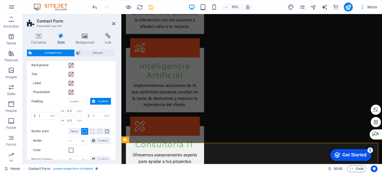
scroll to position [170, 0]
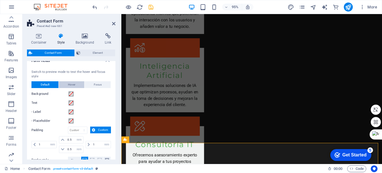
click at [74, 84] on span "Hover" at bounding box center [71, 84] width 7 height 7
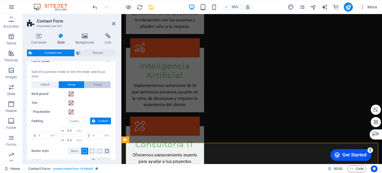
click at [98, 85] on span "Focus" at bounding box center [98, 84] width 8 height 7
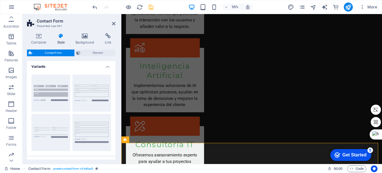
scroll to position [0, 0]
click at [87, 37] on icon at bounding box center [84, 36] width 27 height 6
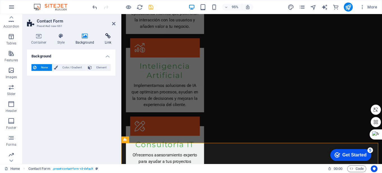
click at [106, 38] on icon at bounding box center [108, 36] width 15 height 6
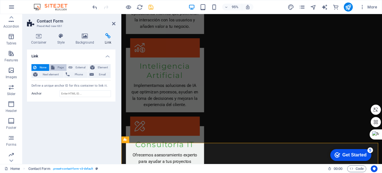
click at [59, 67] on span "Page" at bounding box center [60, 67] width 9 height 7
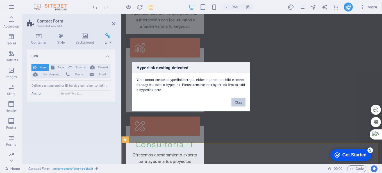
click at [235, 102] on button "Okay" at bounding box center [238, 102] width 14 height 8
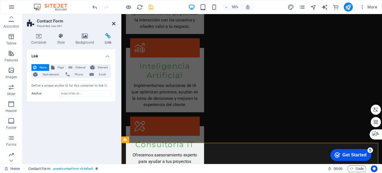
click at [115, 23] on icon at bounding box center [113, 23] width 3 height 4
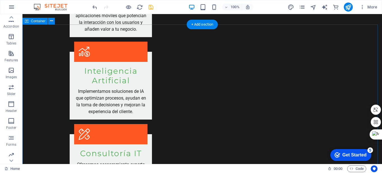
scroll to position [813, 0]
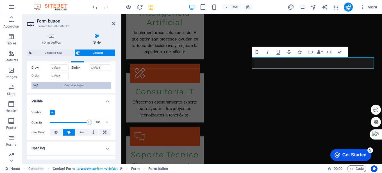
scroll to position [0, 0]
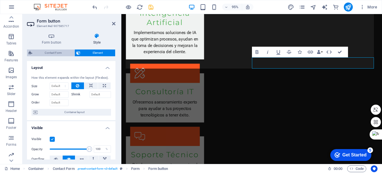
click at [60, 50] on span "Contact Form" at bounding box center [53, 52] width 39 height 7
select select "rem"
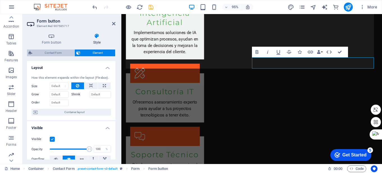
select select "rem"
select select "px"
select select "rem"
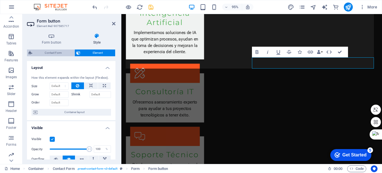
select select "preset-contact-form-v3-default"
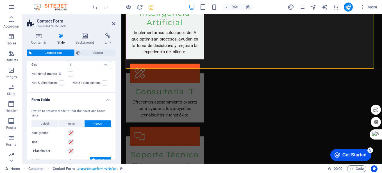
scroll to position [140, 0]
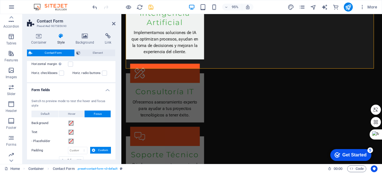
click at [105, 89] on h4 "Form fields" at bounding box center [71, 88] width 88 height 10
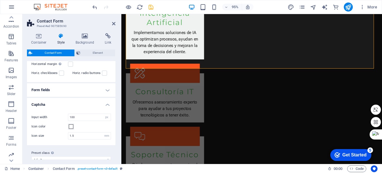
click at [105, 89] on h4 "Form fields" at bounding box center [71, 89] width 88 height 13
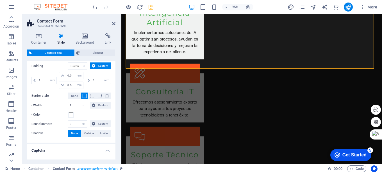
scroll to position [197, 0]
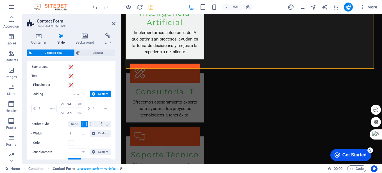
click at [103, 94] on span "Custom" at bounding box center [103, 93] width 12 height 7
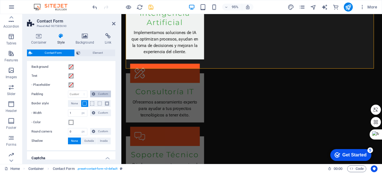
click at [103, 93] on span "Custom" at bounding box center [103, 93] width 12 height 7
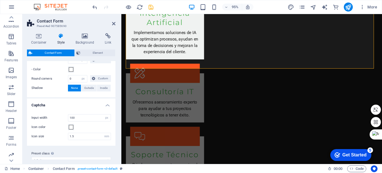
scroll to position [279, 0]
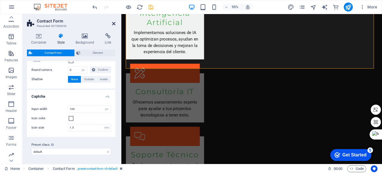
click at [114, 22] on icon at bounding box center [113, 23] width 3 height 4
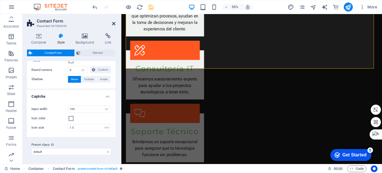
scroll to position [813, 0]
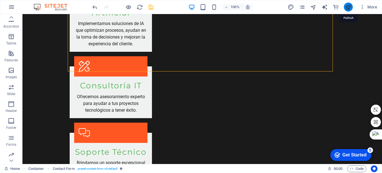
click at [350, 4] on icon "publish" at bounding box center [348, 7] width 6 height 6
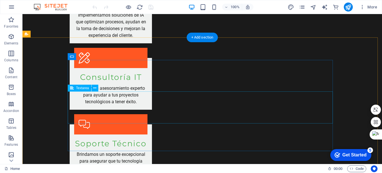
scroll to position [871, 0]
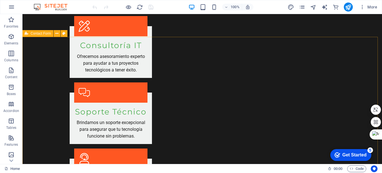
click at [40, 35] on span "Contact Form" at bounding box center [41, 33] width 20 height 3
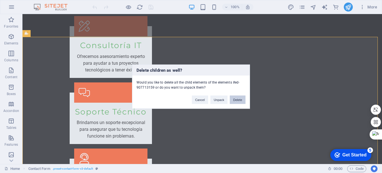
drag, startPoint x: 235, startPoint y: 98, endPoint x: 206, endPoint y: 82, distance: 33.5
click at [235, 98] on button "Delete" at bounding box center [238, 99] width 16 height 8
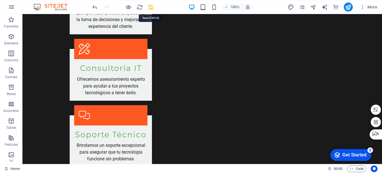
click at [150, 8] on icon "save" at bounding box center [151, 7] width 6 height 6
